Goal: Information Seeking & Learning: Learn about a topic

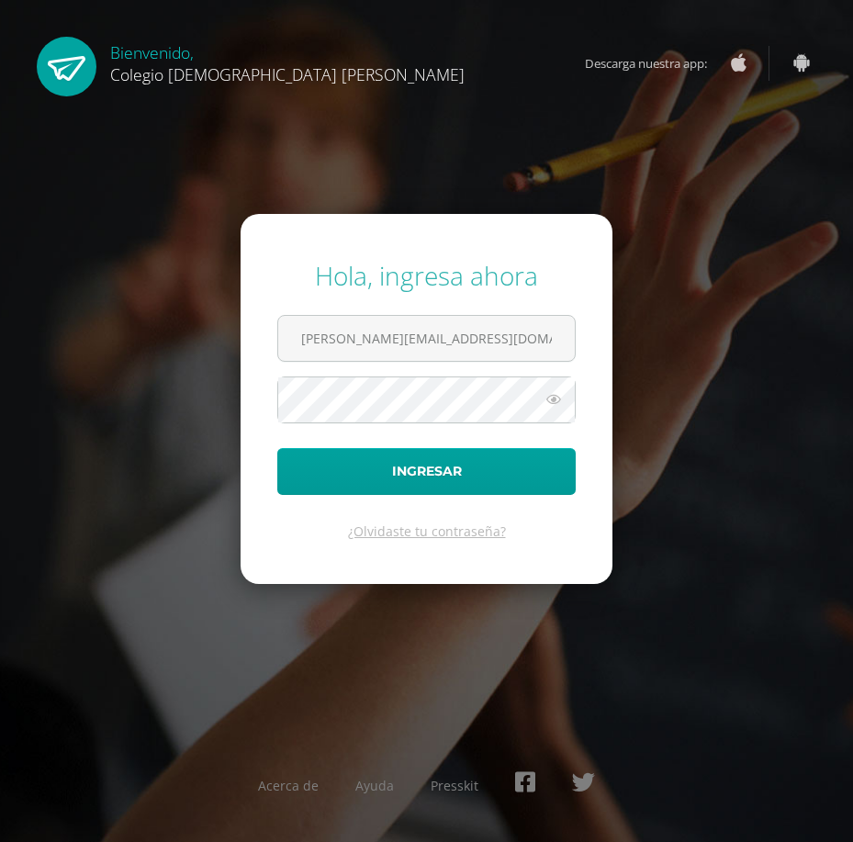
type input "[PERSON_NAME][EMAIL_ADDRESS][DOMAIN_NAME]"
click at [422, 424] on form "Hola, ingresa ahora [PERSON_NAME][EMAIL_ADDRESS][DOMAIN_NAME] Ingresar ¿Olvidas…" at bounding box center [427, 398] width 372 height 369
click at [277, 448] on button "Ingresar" at bounding box center [426, 471] width 298 height 47
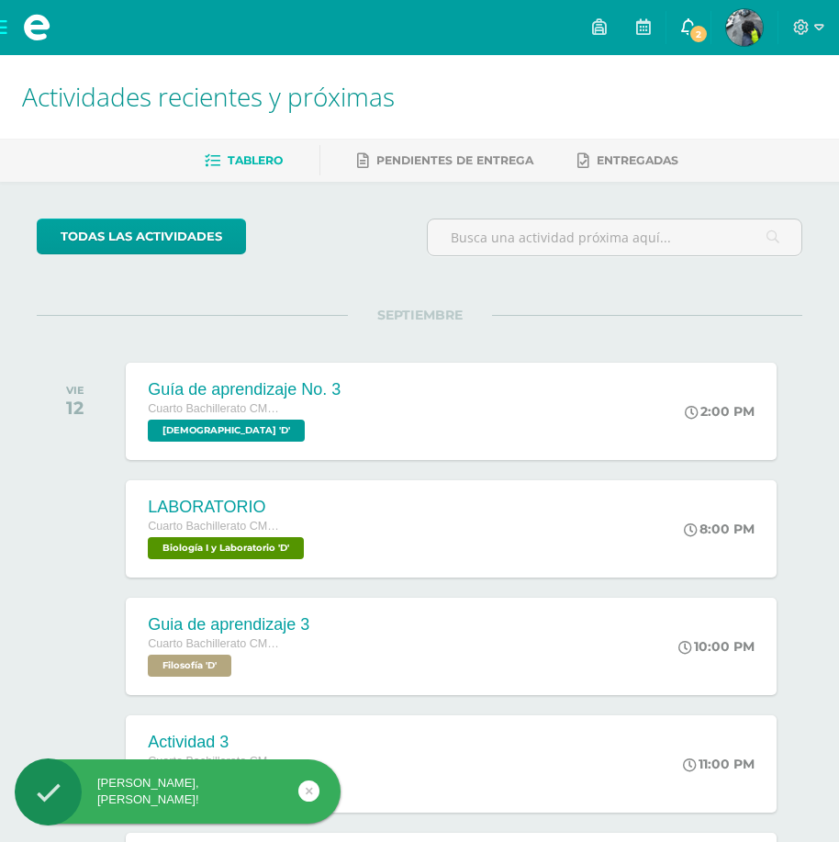
click at [700, 32] on span "2" at bounding box center [699, 34] width 20 height 20
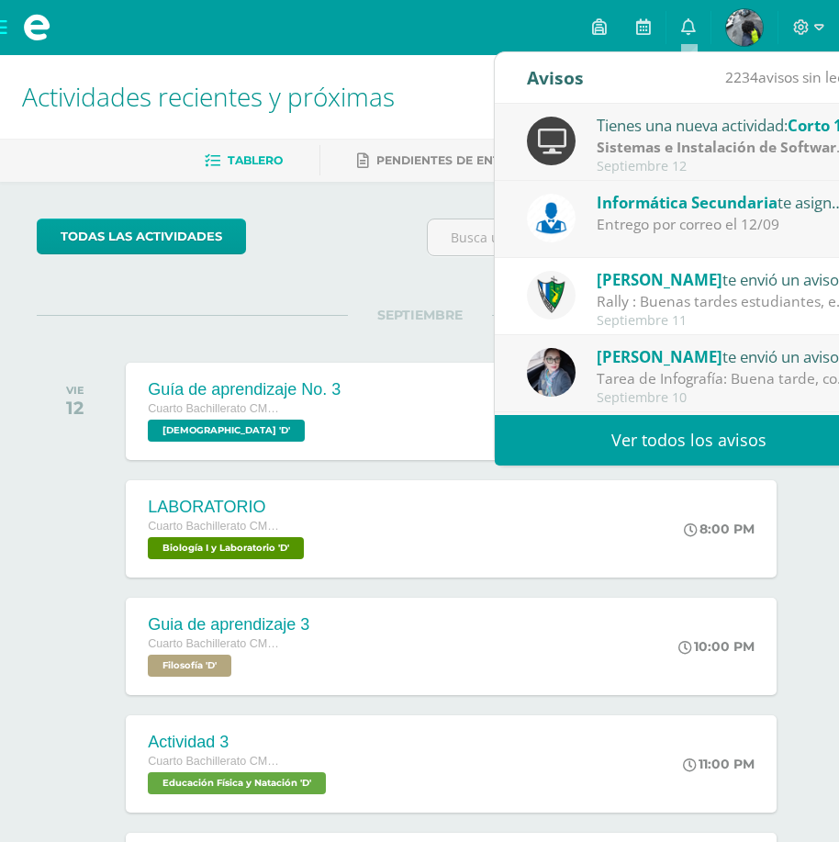
click at [754, 225] on div "Entrego por correo el 12/09" at bounding box center [724, 224] width 255 height 21
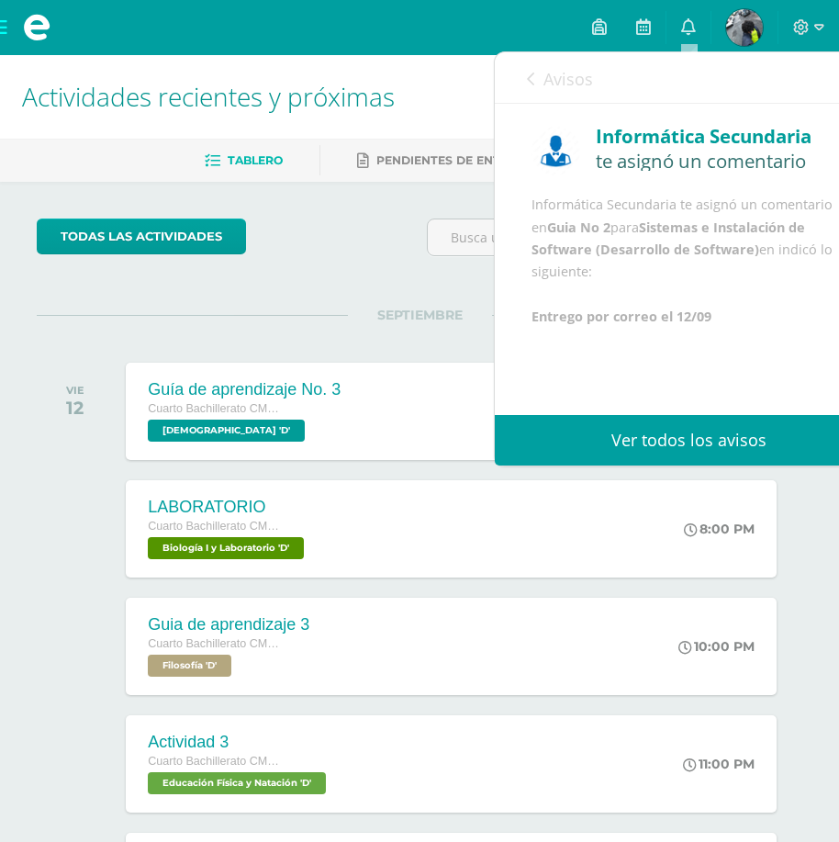
scroll to position [44, 0]
click at [553, 81] on span "Avisos" at bounding box center [569, 79] width 50 height 22
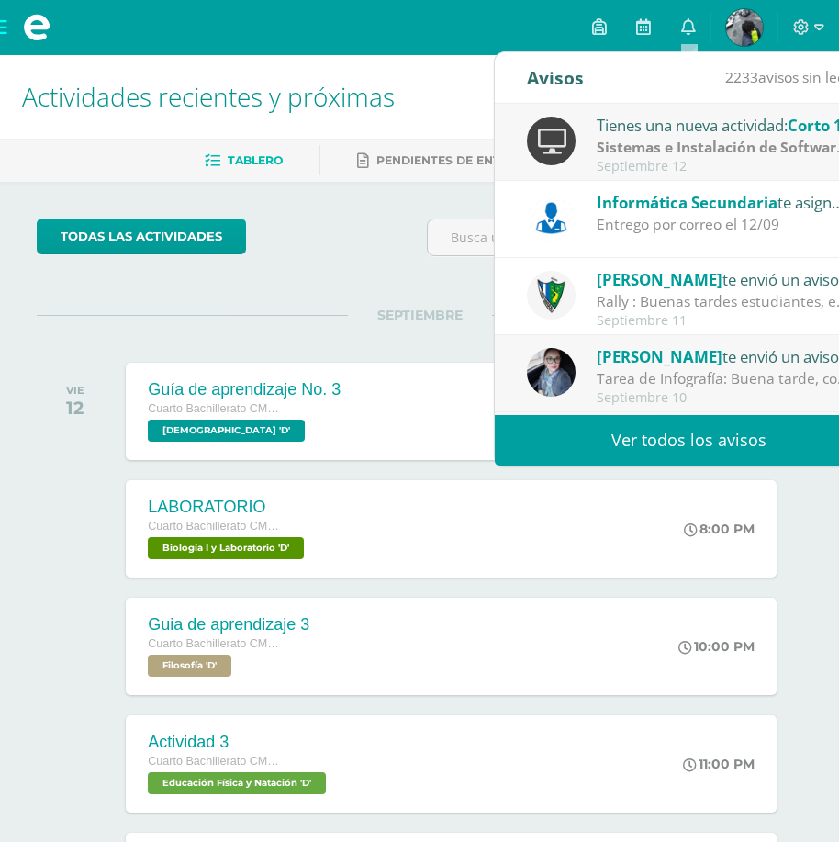
click at [657, 137] on strong "Sistemas e Instalación de Software (Desarrollo de Software)" at bounding box center [809, 147] width 425 height 20
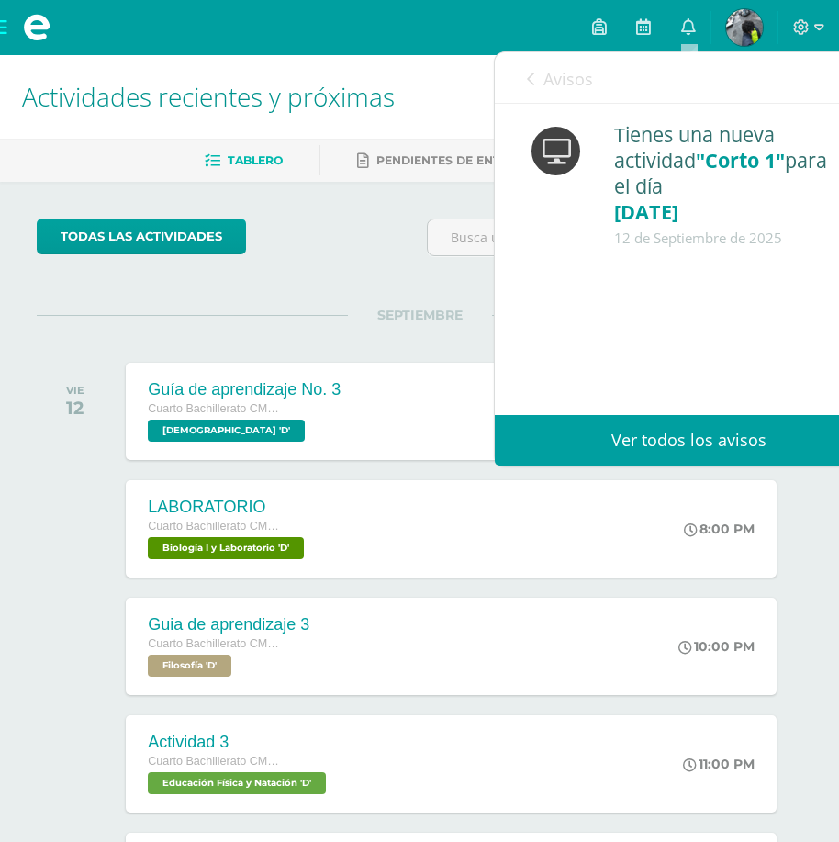
click at [529, 58] on link "Avisos" at bounding box center [560, 78] width 66 height 52
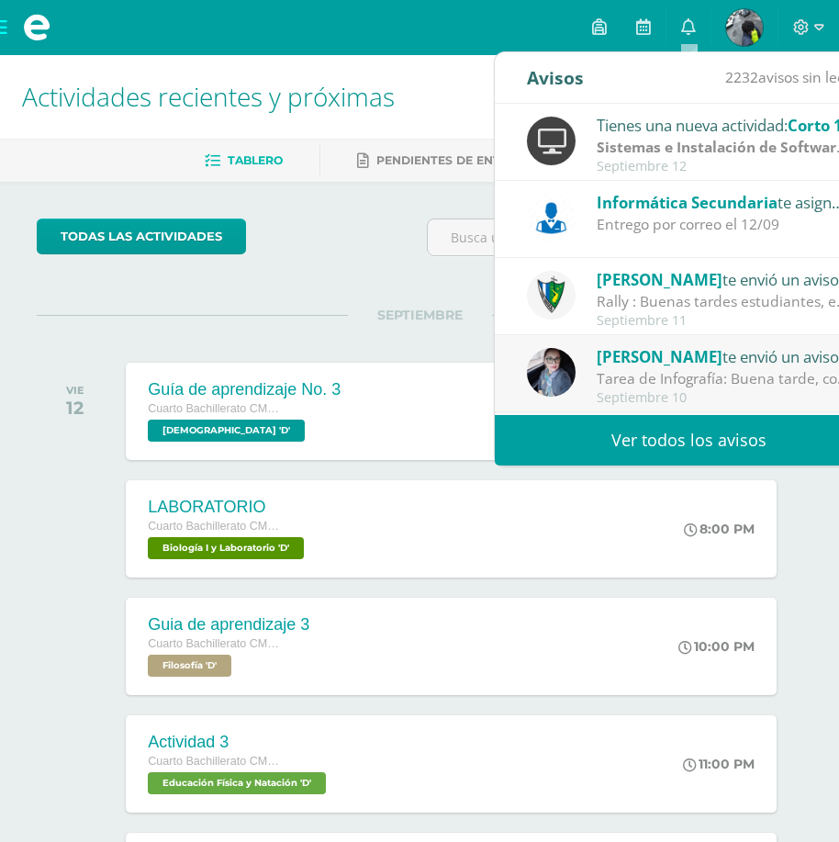
click at [390, 233] on div "todas las Actividades" at bounding box center [224, 245] width 390 height 52
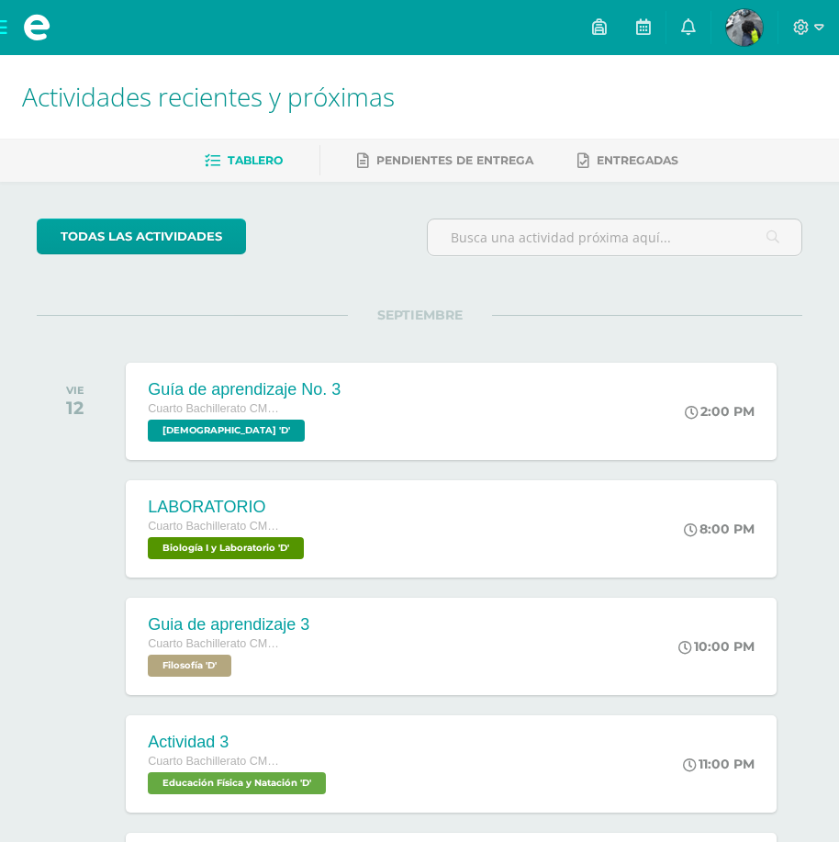
click at [755, 28] on img at bounding box center [744, 27] width 37 height 37
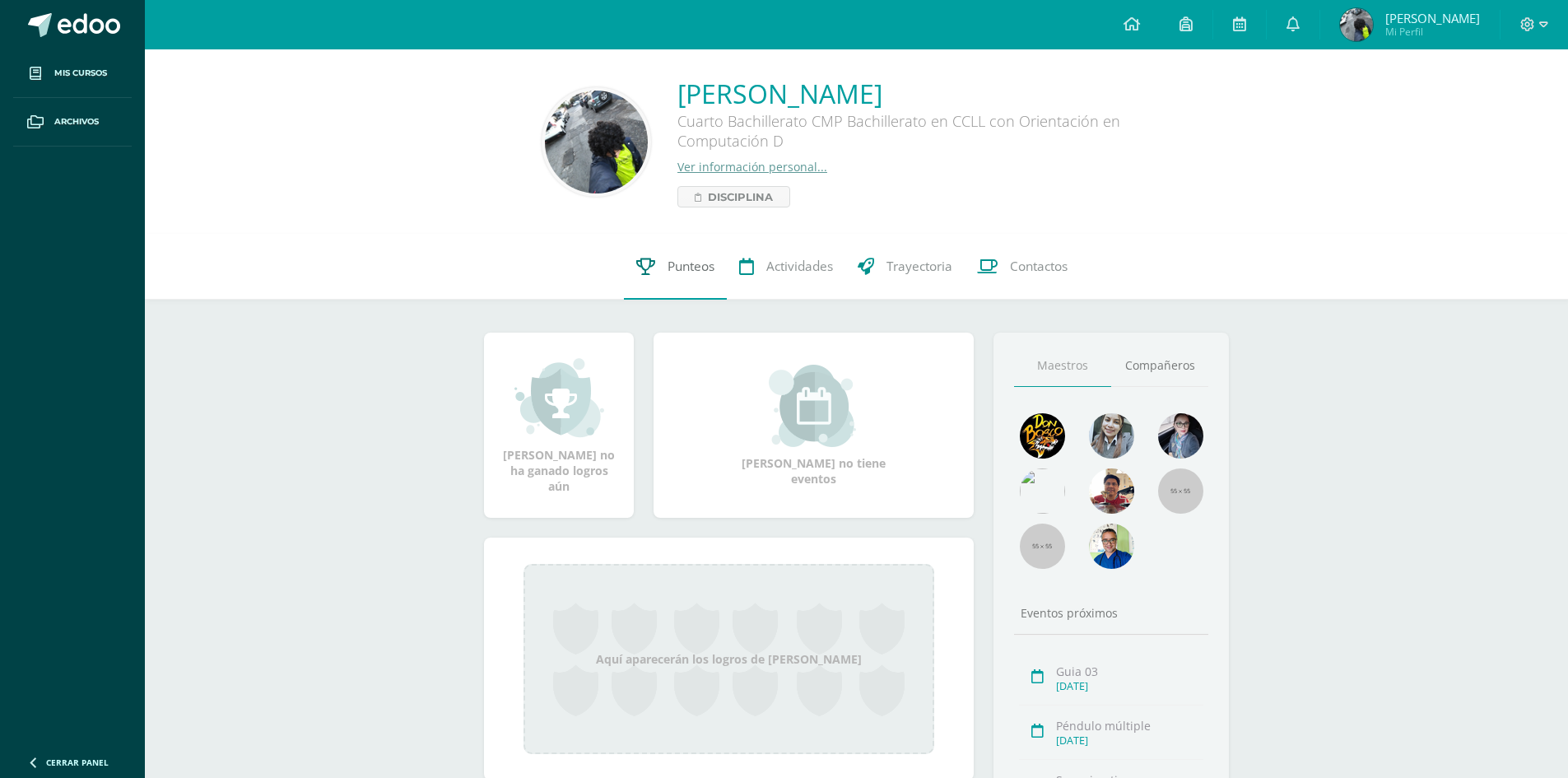
click at [660, 283] on link "Punteos" at bounding box center [675, 266] width 103 height 65
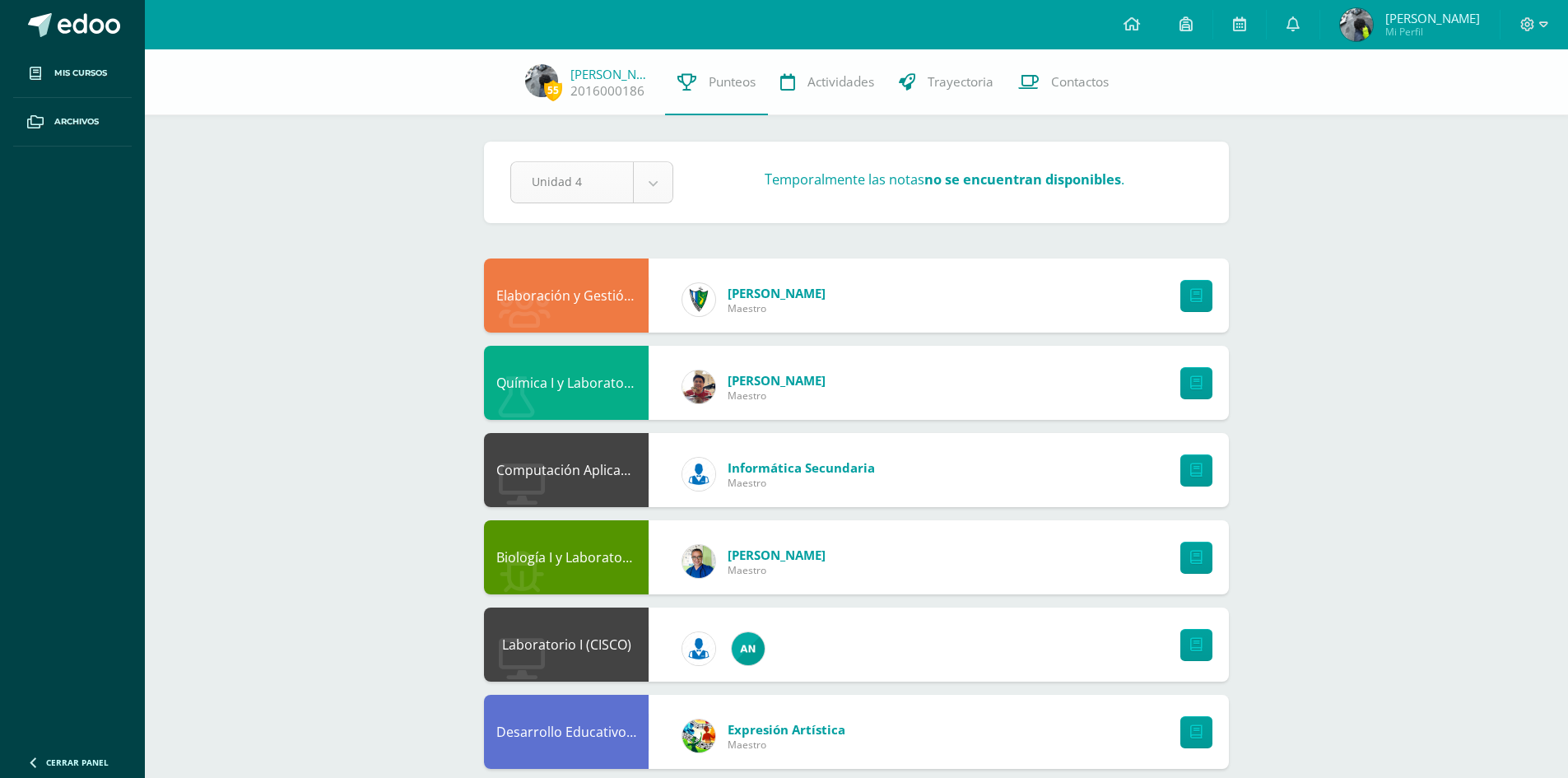
click at [121, 25] on link at bounding box center [73, 24] width 145 height 49
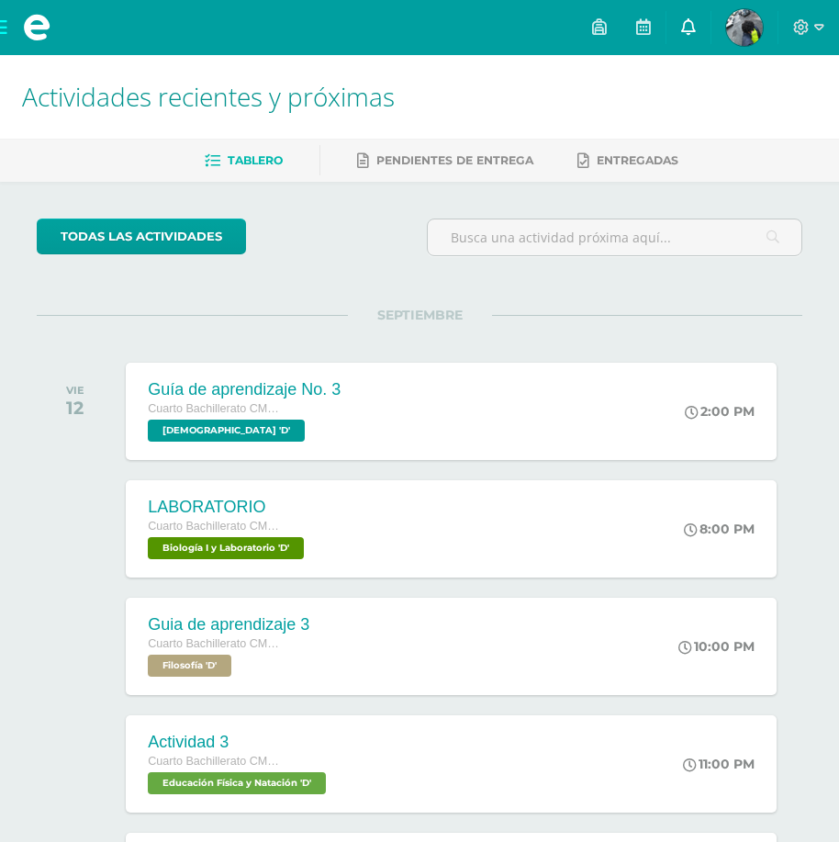
click at [668, 38] on link at bounding box center [689, 27] width 44 height 55
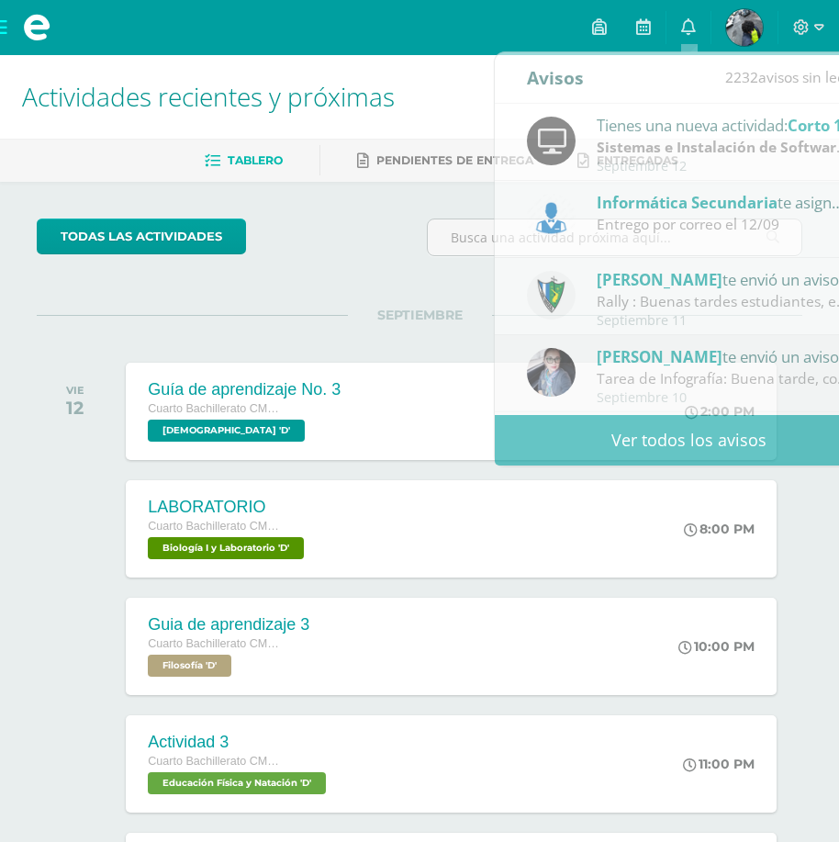
click at [273, 298] on div "todas las Actividades No tienes actividades Échale un vistazo a los demás perío…" at bounding box center [419, 673] width 839 height 982
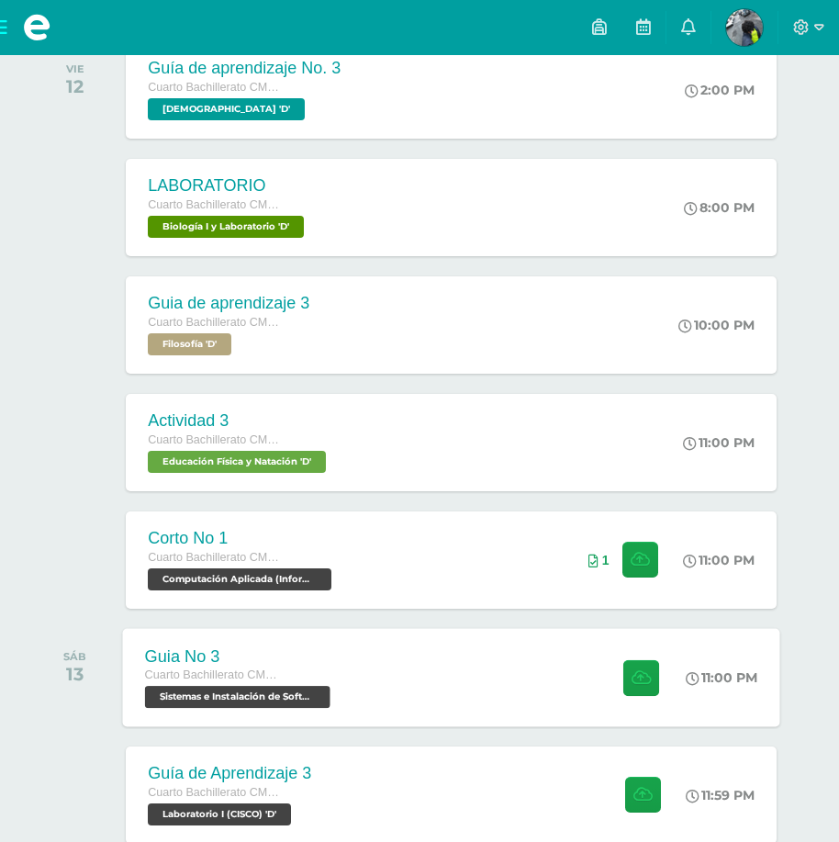
scroll to position [505, 0]
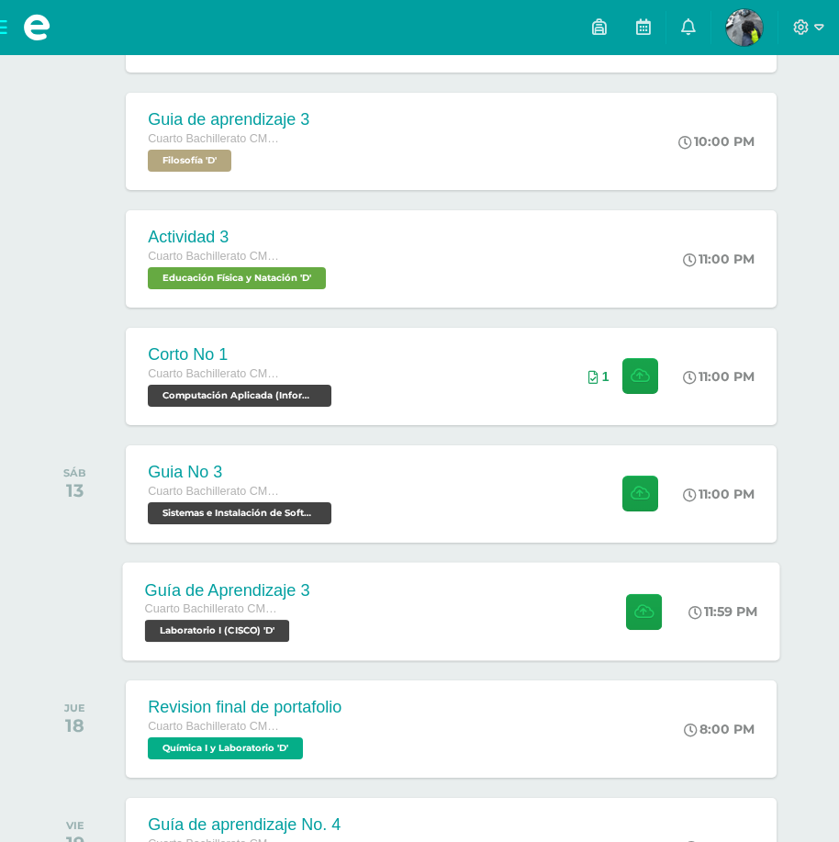
click at [412, 605] on div "Guía de Aprendizaje 3 Cuarto Bachillerato CMP Bachillerato en CCLL con Orientac…" at bounding box center [451, 611] width 657 height 98
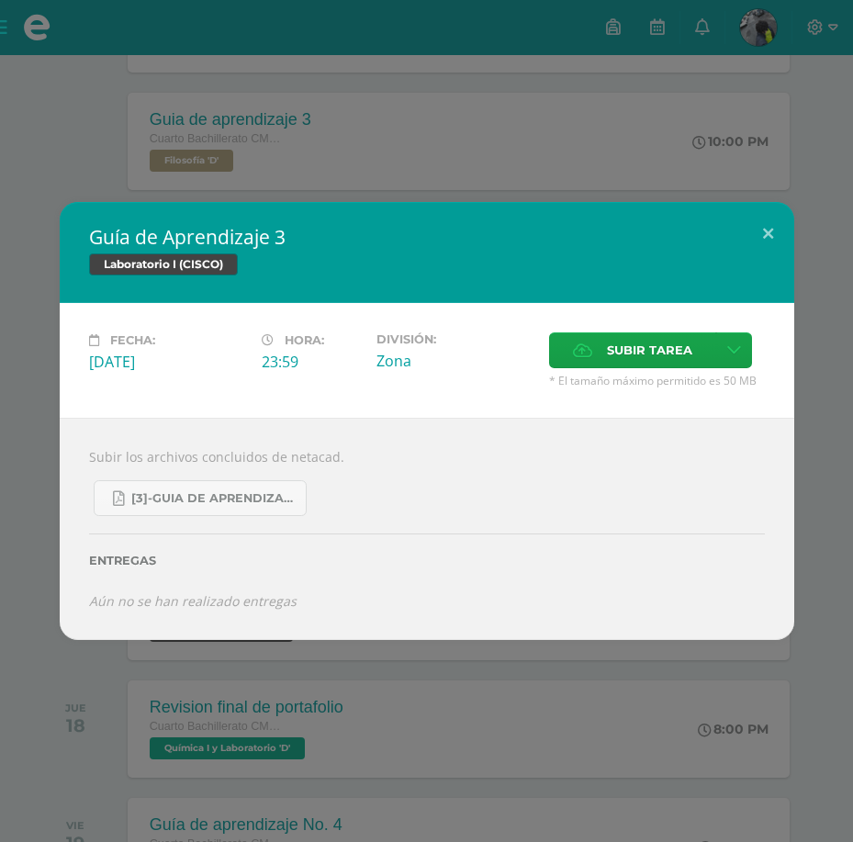
drag, startPoint x: 534, startPoint y: 746, endPoint x: 572, endPoint y: 570, distance: 179.4
click at [531, 697] on div "Guía de Aprendizaje 3 Laboratorio I (CISCO) Fecha: Domingo 14 de Septiembre Hor…" at bounding box center [426, 421] width 853 height 842
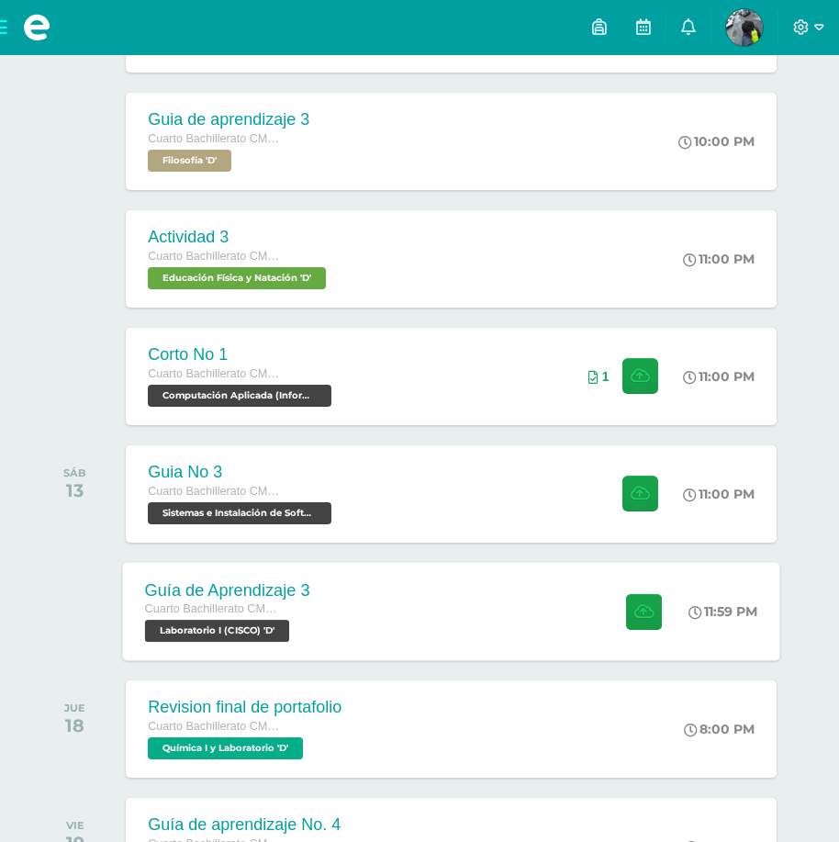
click at [457, 585] on div "Guía de Aprendizaje 3 Cuarto Bachillerato CMP Bachillerato en CCLL con Orientac…" at bounding box center [451, 611] width 657 height 98
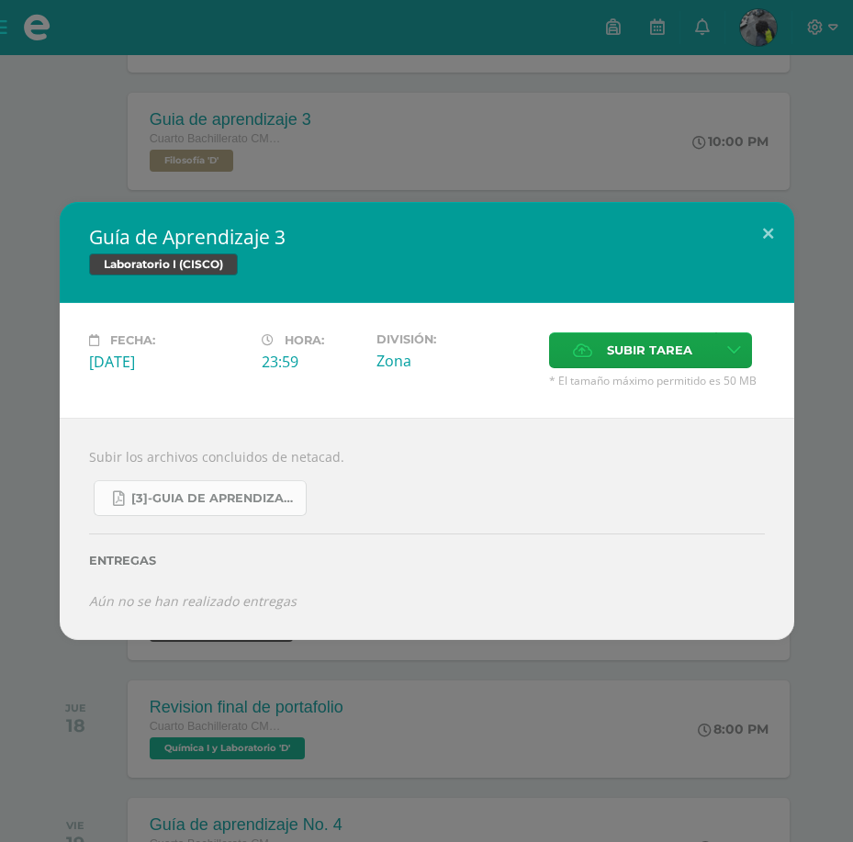
click at [285, 500] on span "[3]-GUIA DE APRENDIZAJE 3 IV BACH CISCO UNIDAD 4.pdf" at bounding box center [213, 498] width 165 height 15
click at [778, 220] on button at bounding box center [768, 233] width 52 height 62
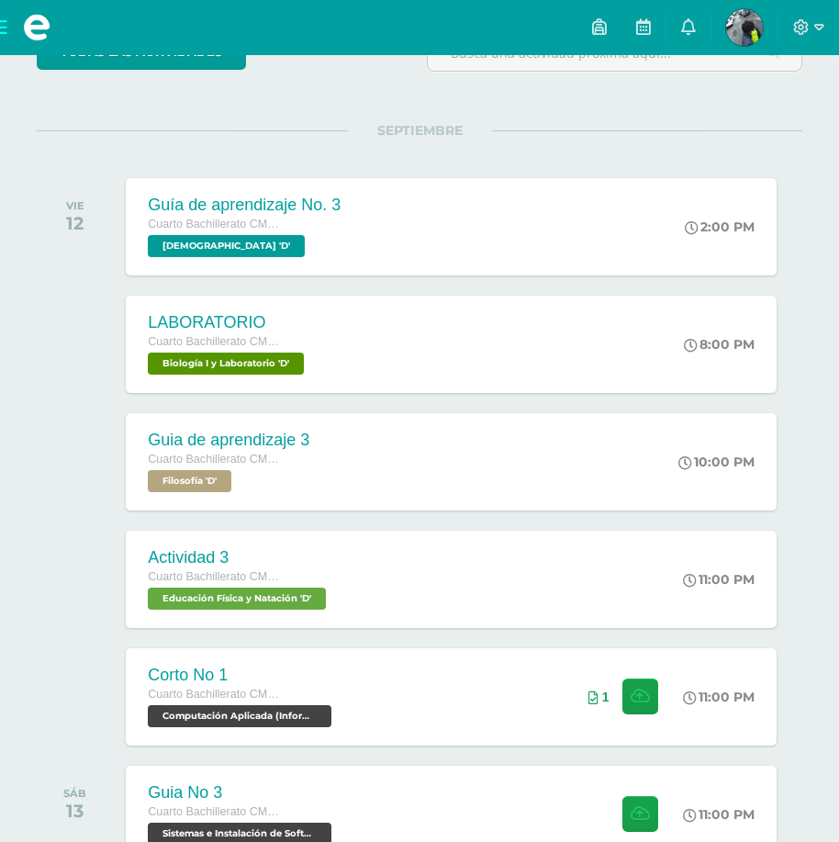
scroll to position [0, 0]
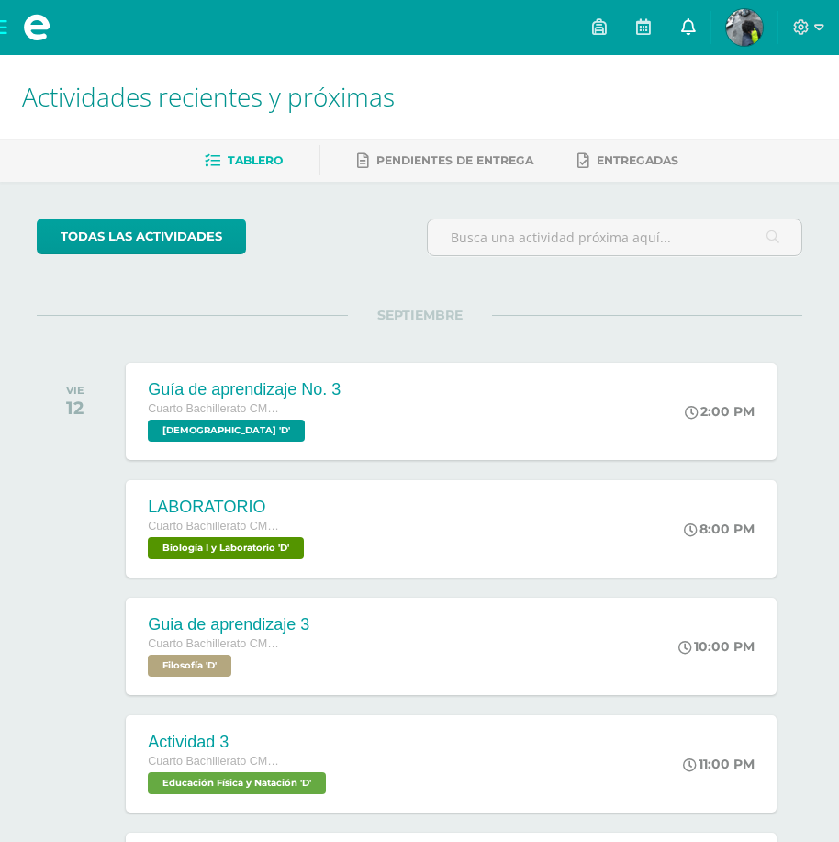
click at [677, 20] on link at bounding box center [689, 27] width 44 height 55
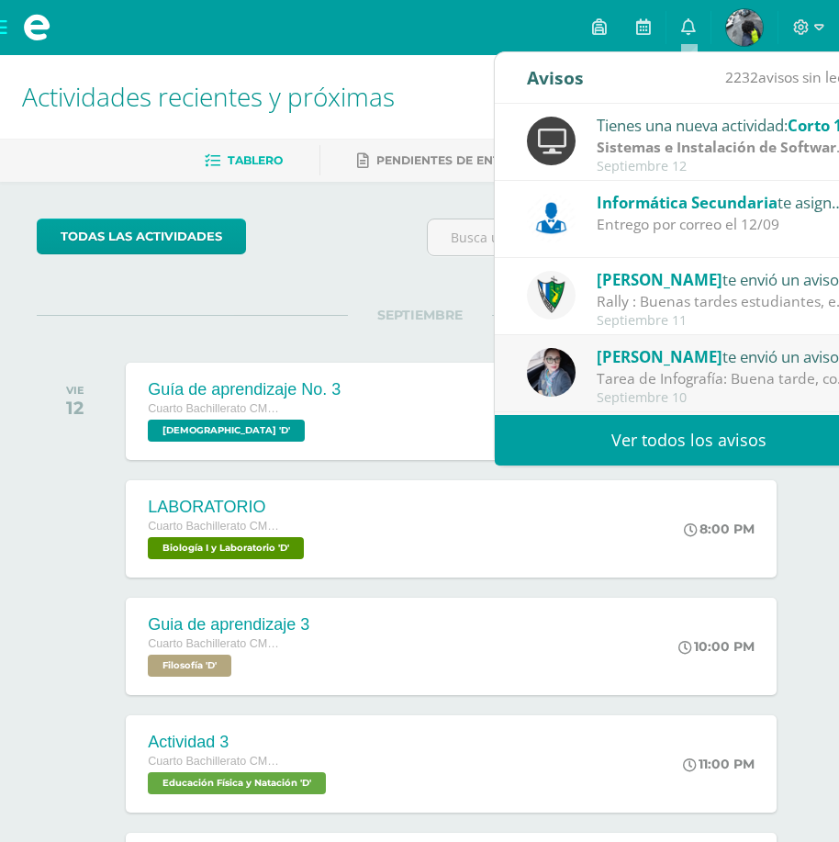
click at [733, 229] on div "Entrego por correo el 12/09" at bounding box center [724, 224] width 255 height 21
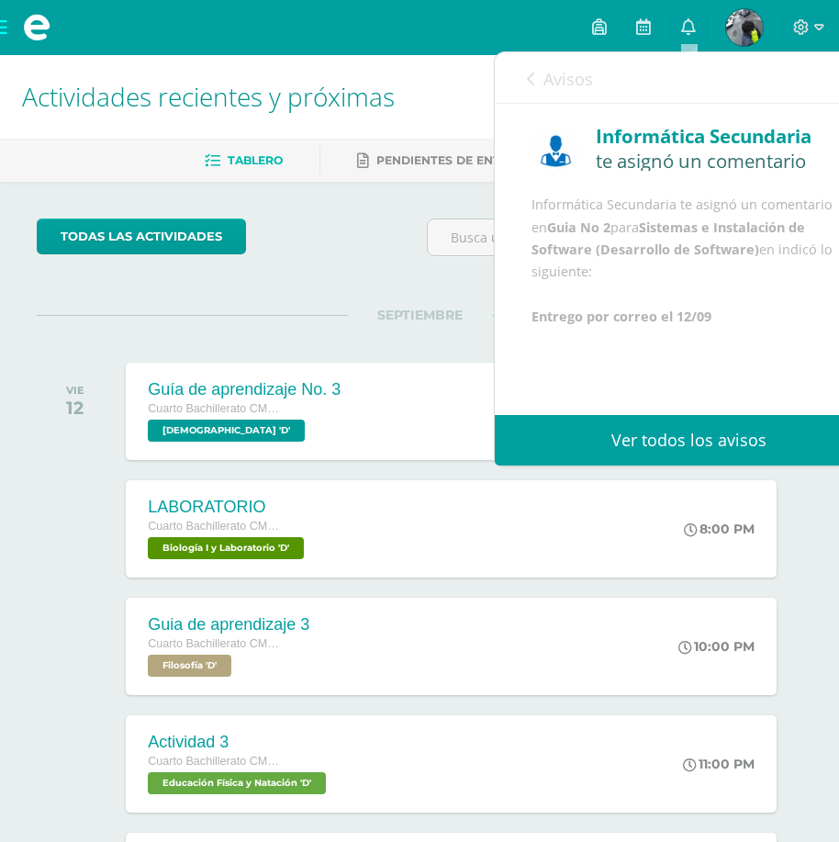
scroll to position [44, 0]
click at [575, 93] on link "Avisos" at bounding box center [560, 78] width 66 height 52
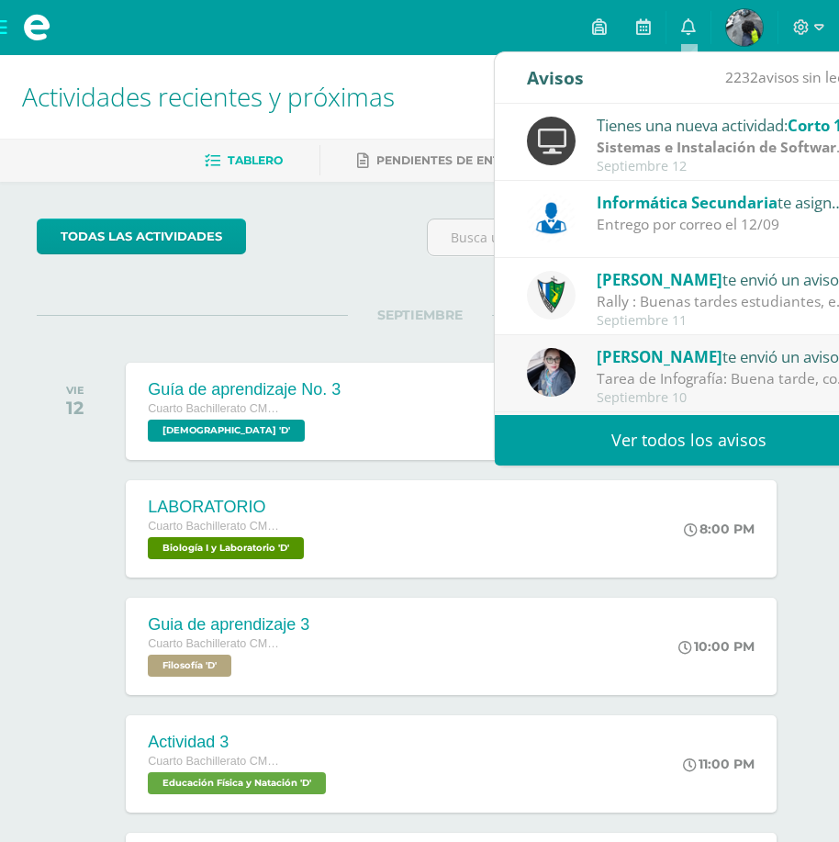
click at [326, 219] on div "todas las Actividades" at bounding box center [224, 245] width 390 height 52
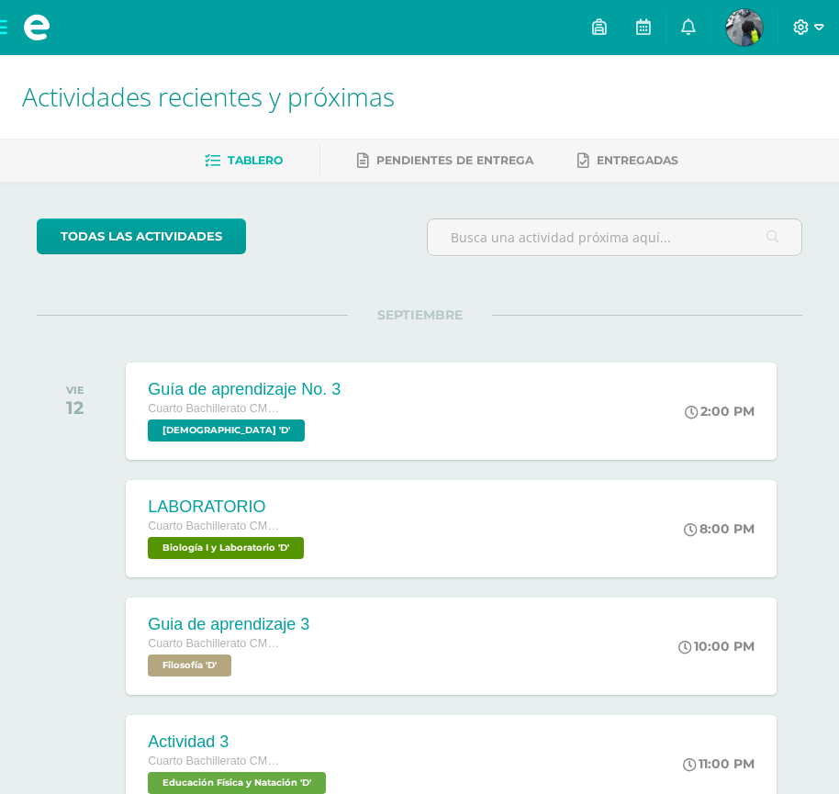
click at [807, 36] on span at bounding box center [808, 27] width 31 height 20
click at [768, 129] on span "Cerrar sesión" at bounding box center [762, 125] width 83 height 17
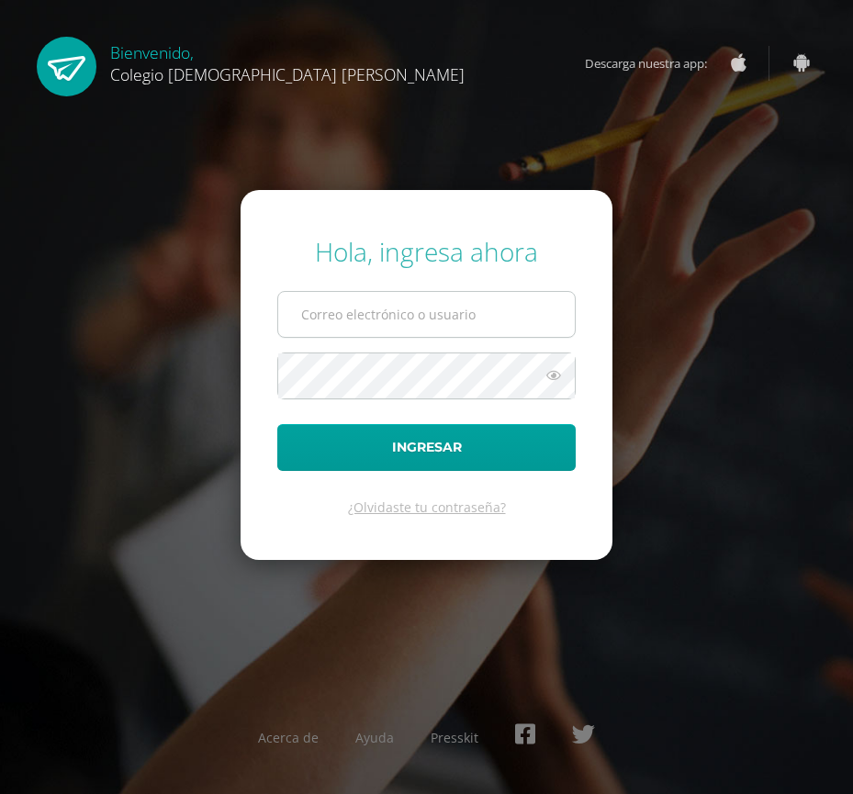
click at [491, 320] on input "text" at bounding box center [426, 314] width 297 height 45
click at [463, 303] on input "text" at bounding box center [426, 314] width 297 height 45
